Goal: Information Seeking & Learning: Check status

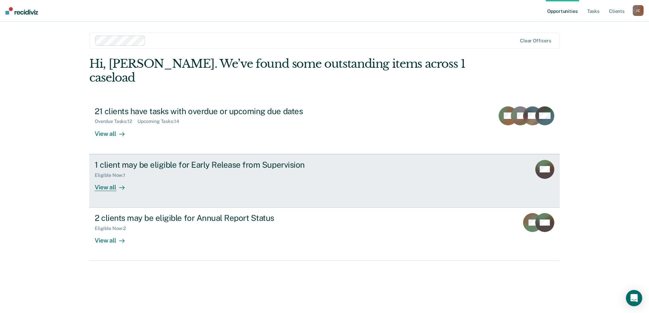
click at [253, 168] on div "1 client may be eligible for Early Release from Supervision Eligible Now : 1 Vi…" at bounding box center [222, 175] width 254 height 31
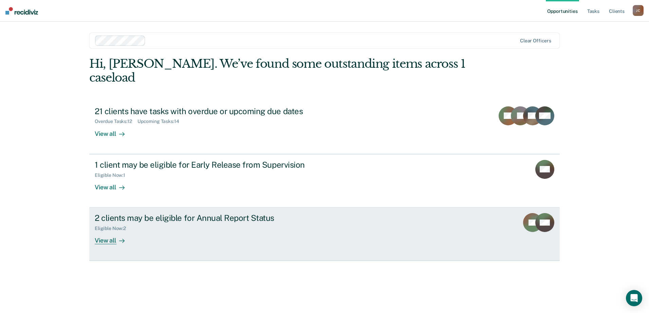
click at [167, 223] on div "Eligible Now : 2" at bounding box center [214, 227] width 238 height 8
